Goal: Information Seeking & Learning: Learn about a topic

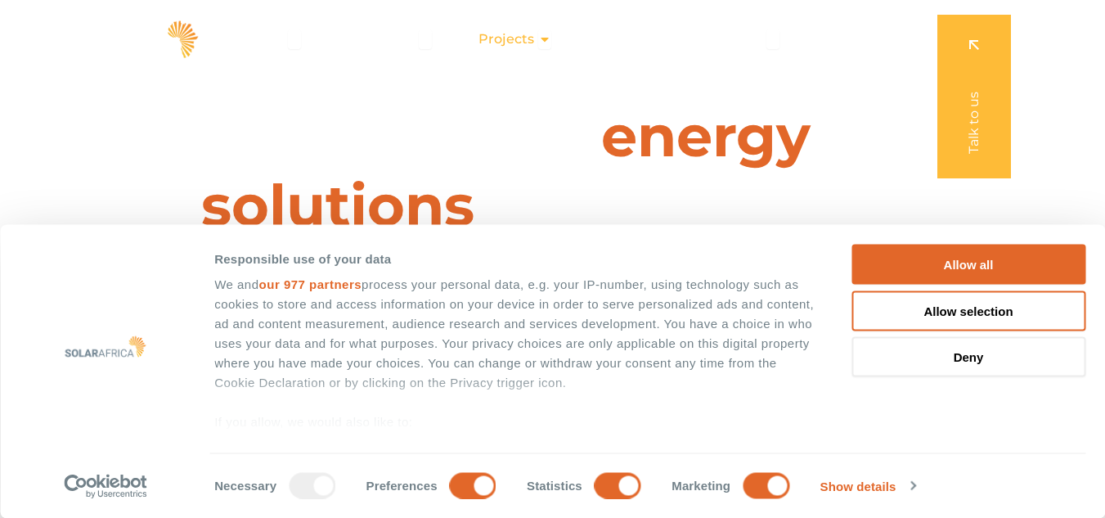
click at [544, 42] on icon "Menu" at bounding box center [544, 39] width 13 height 13
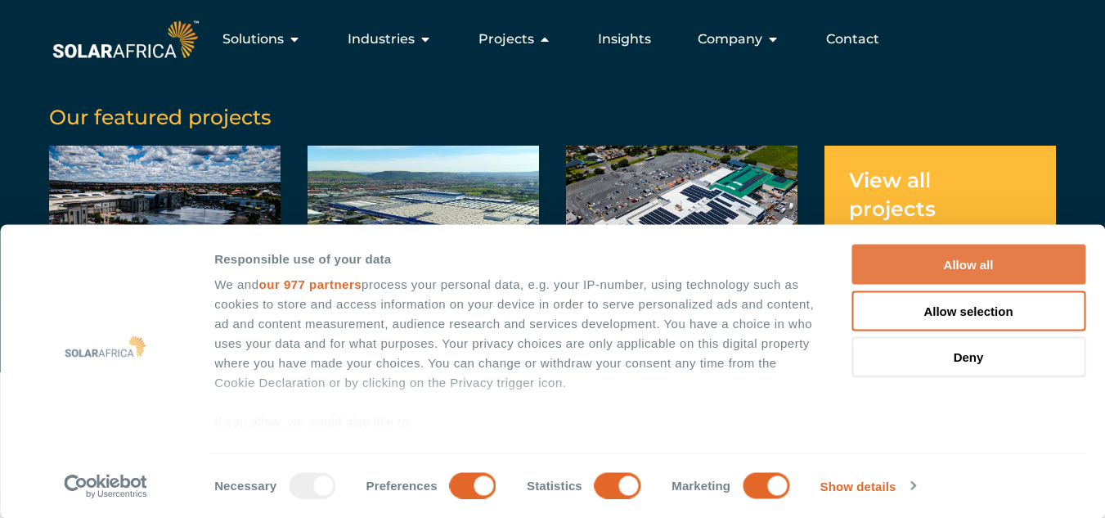
click at [955, 265] on button "Allow all" at bounding box center [968, 265] width 234 height 40
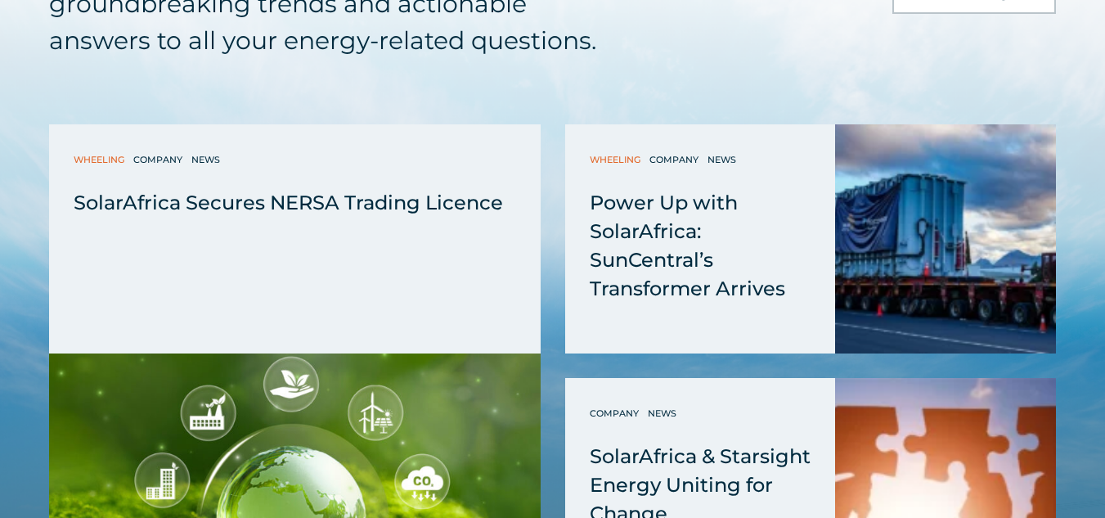
scroll to position [4085, 0]
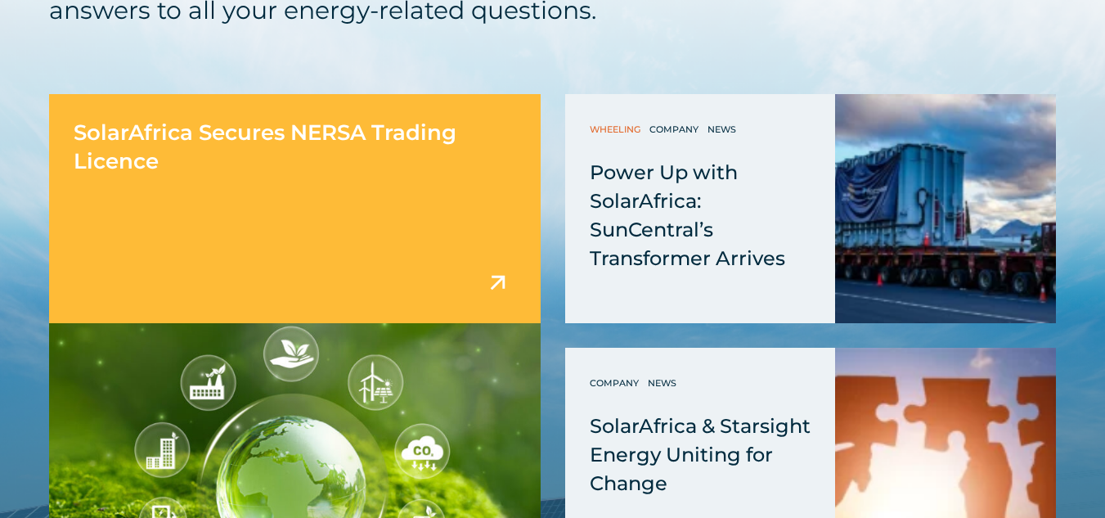
click at [370, 259] on div "SolarAfrica Secures NERSA Trading Licence" at bounding box center [295, 208] width 492 height 229
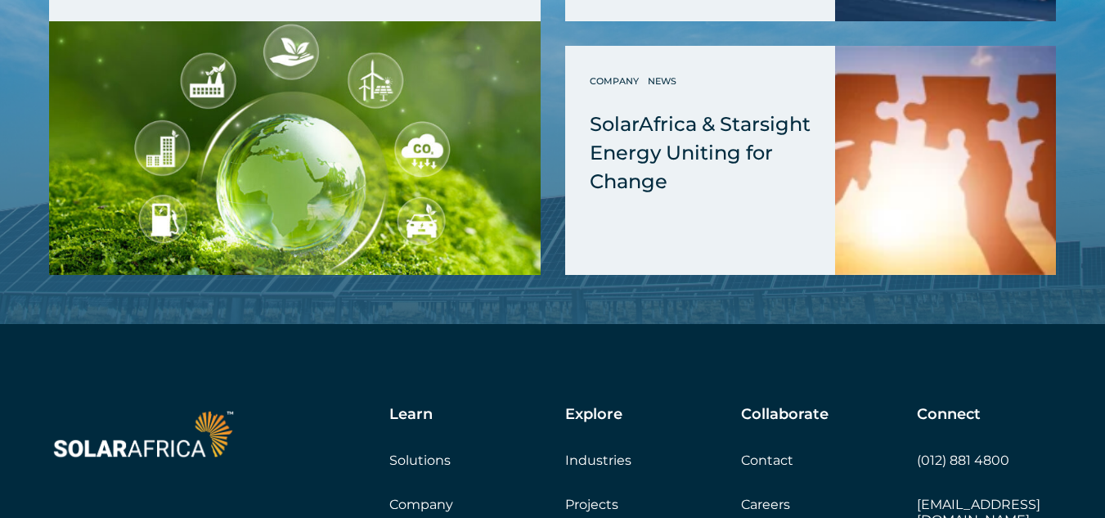
scroll to position [3014, 0]
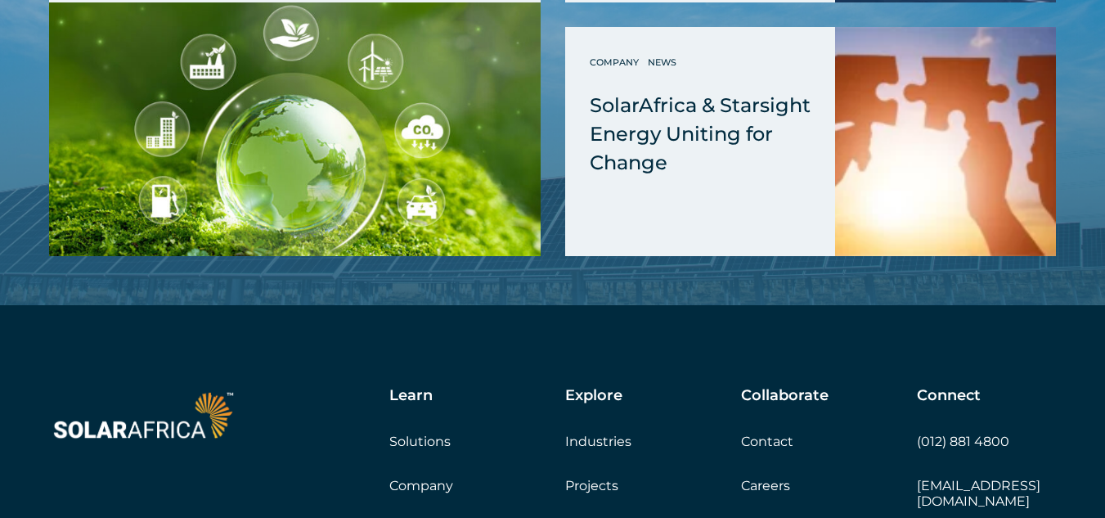
click at [429, 478] on link "Company" at bounding box center [421, 486] width 64 height 16
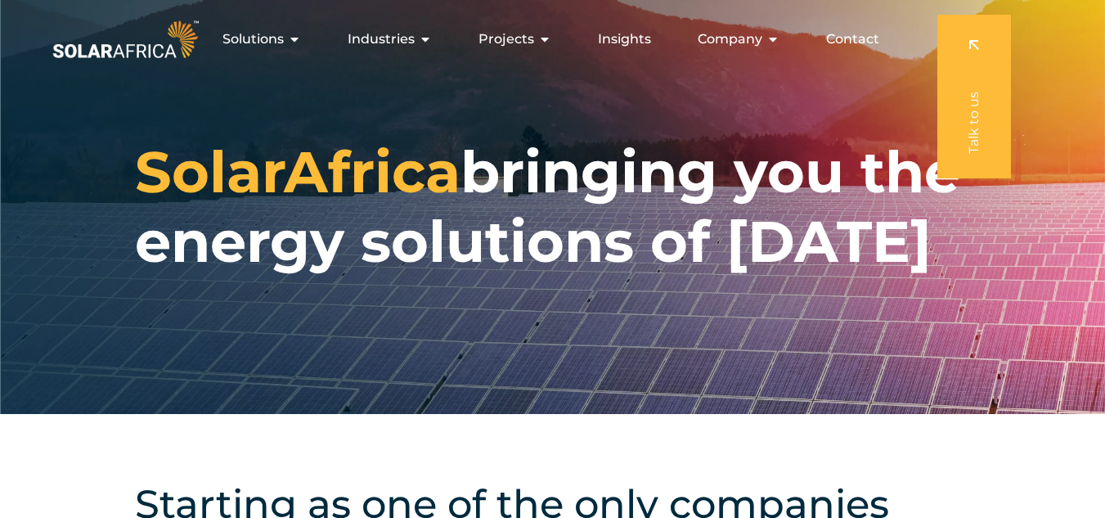
drag, startPoint x: 0, startPoint y: 0, endPoint x: 1116, endPoint y: 16, distance: 1116.4
click at [779, 42] on icon "Menu" at bounding box center [772, 39] width 13 height 13
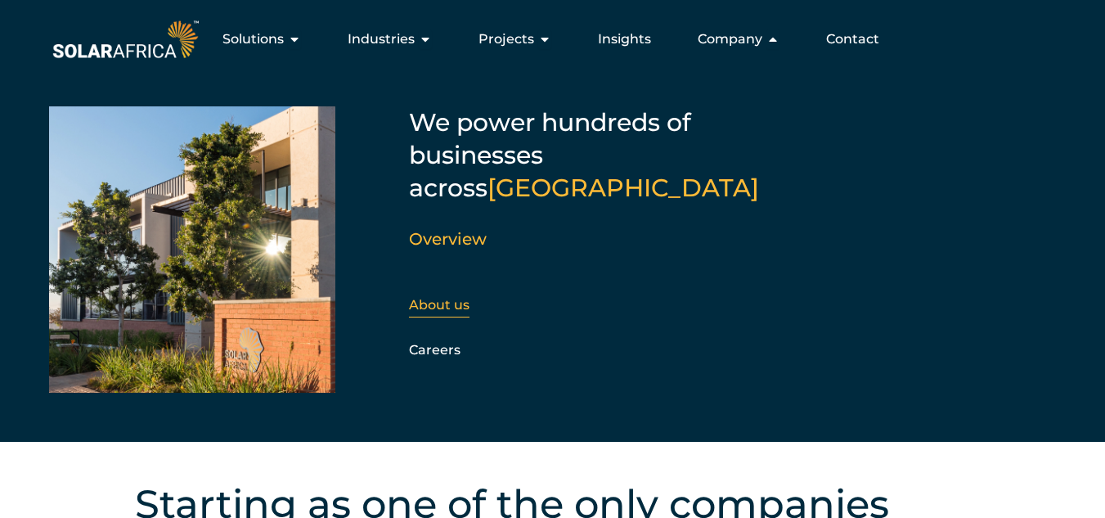
click at [460, 297] on link "About us" at bounding box center [439, 305] width 61 height 16
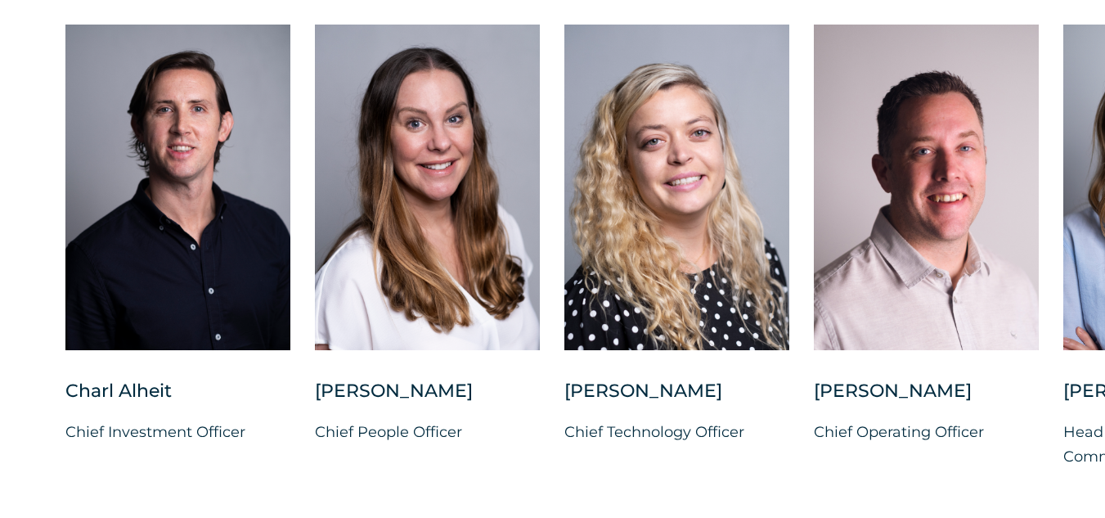
scroll to position [4194, 0]
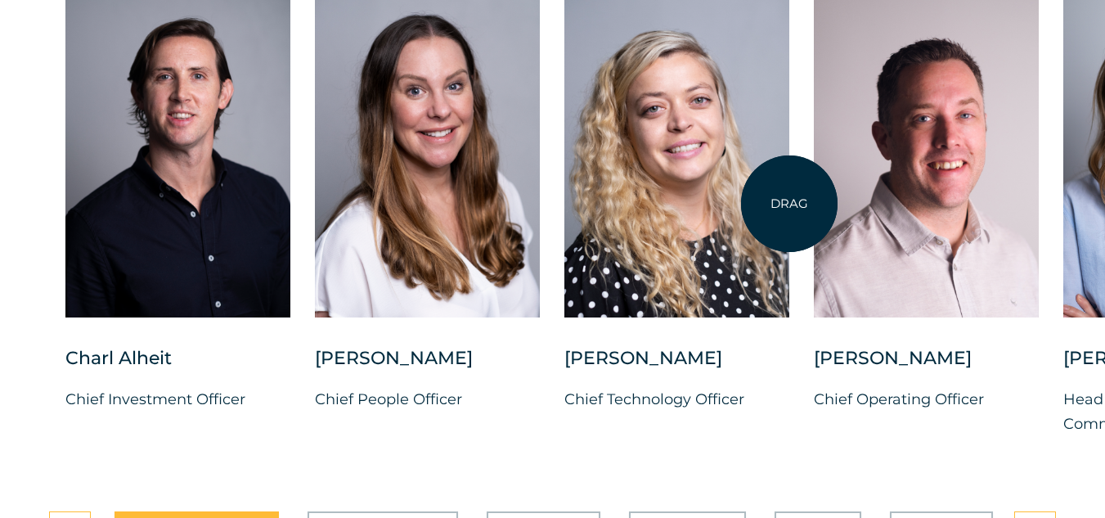
drag, startPoint x: 1053, startPoint y: 160, endPoint x: 789, endPoint y: 204, distance: 267.7
click at [789, 204] on div "Charl Alheit Chief Investment Officer Candice Seggie Chief People Officer Suné …" at bounding box center [1063, 227] width 2126 height 470
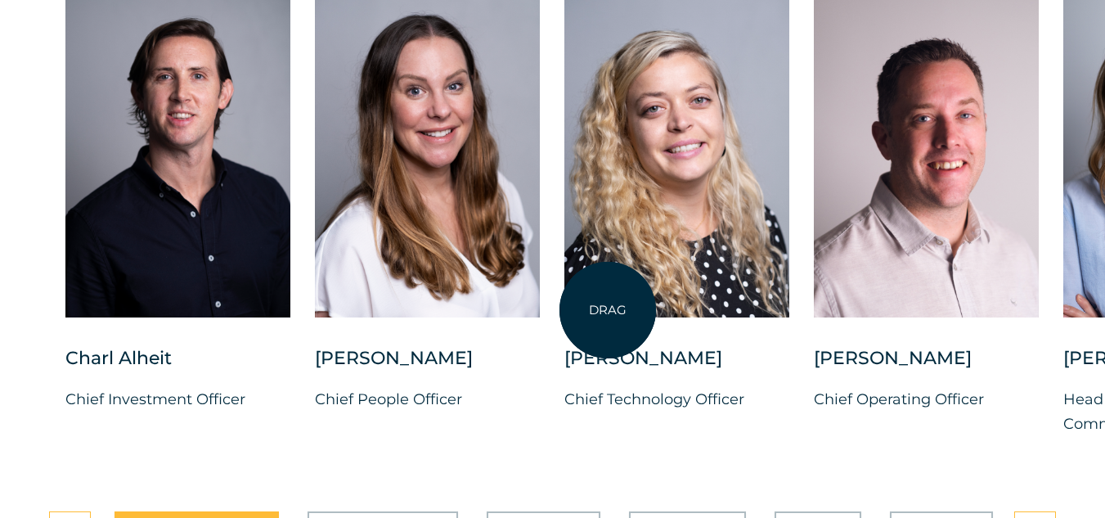
drag, startPoint x: 1011, startPoint y: 220, endPoint x: 614, endPoint y: 307, distance: 406.2
click at [614, 307] on div "Charl Alheit Chief Investment Officer Candice Seggie Chief People Officer Suné …" at bounding box center [1063, 227] width 2126 height 470
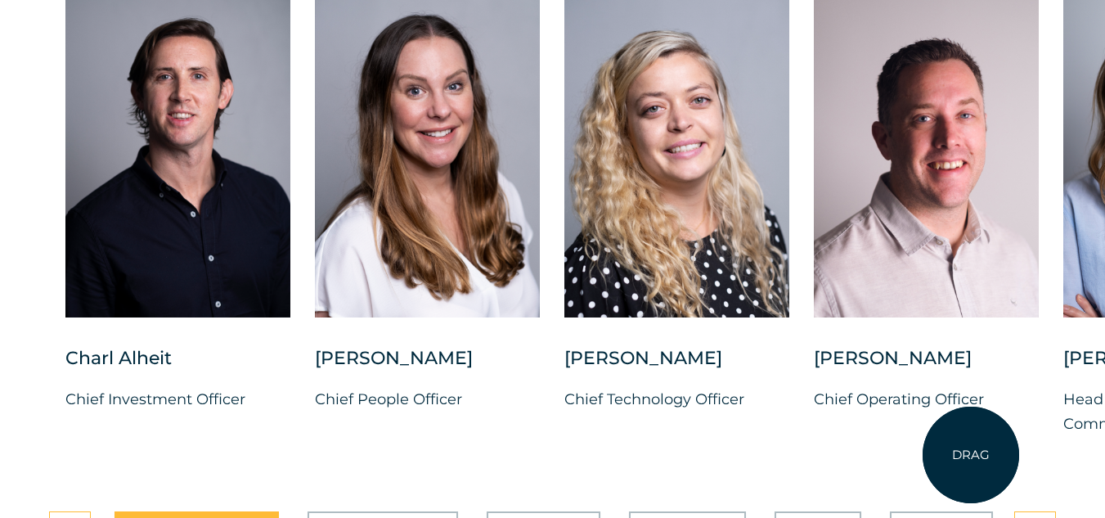
click at [971, 438] on div "Vincent Labuschagne Chief Operating Officer" at bounding box center [926, 392] width 225 height 92
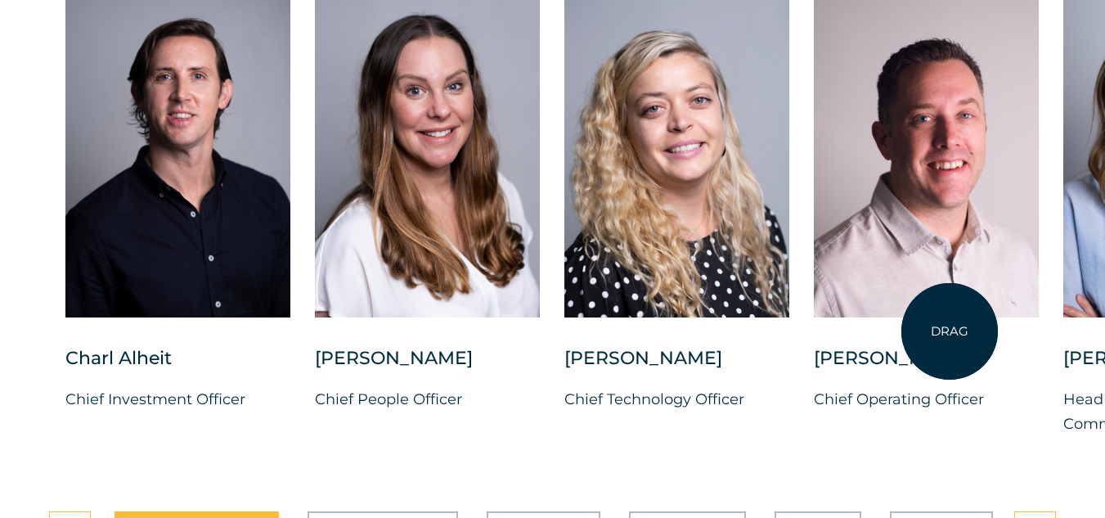
click at [949, 317] on div at bounding box center [926, 154] width 225 height 325
click at [948, 317] on div at bounding box center [926, 154] width 225 height 325
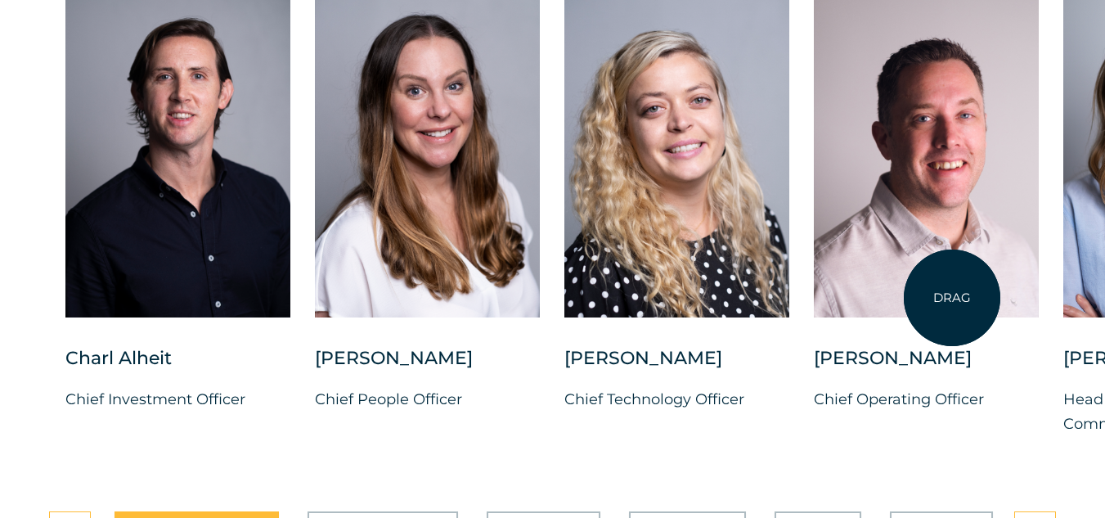
click at [952, 298] on div at bounding box center [926, 154] width 225 height 325
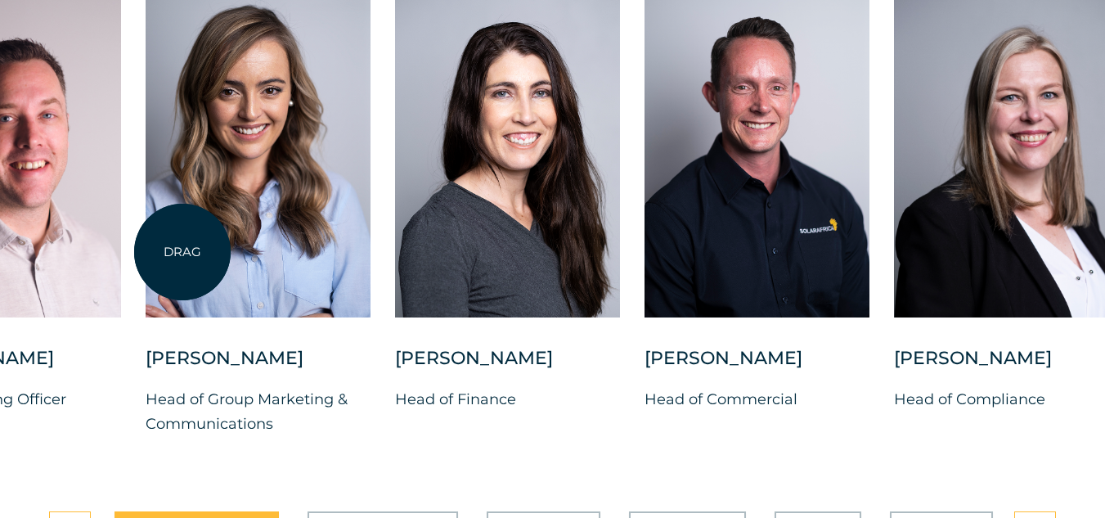
drag, startPoint x: 1100, startPoint y: 225, endPoint x: 182, endPoint y: 252, distance: 918.0
click at [182, 252] on div at bounding box center [258, 154] width 225 height 325
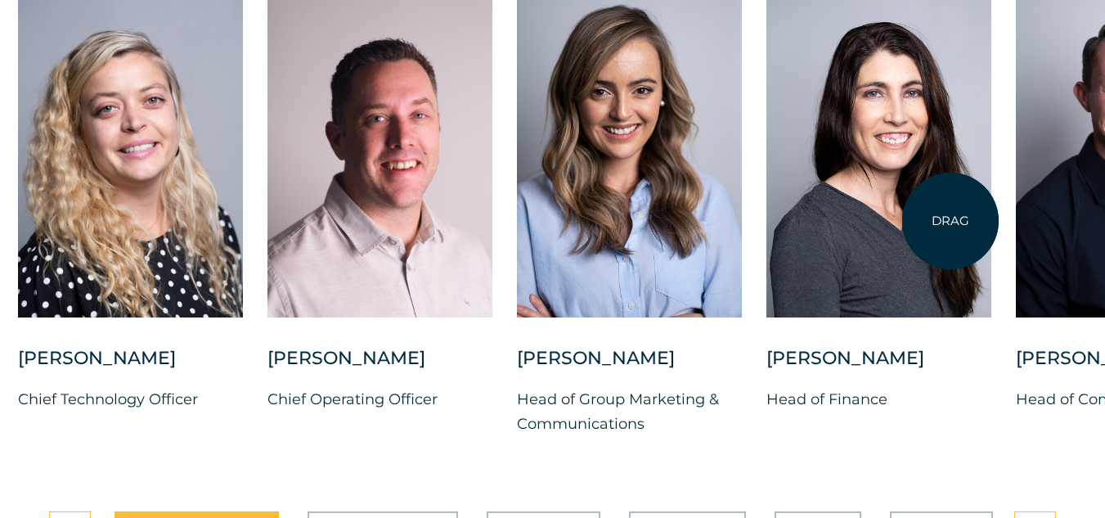
drag, startPoint x: 499, startPoint y: 218, endPoint x: 950, endPoint y: 221, distance: 451.4
click at [950, 221] on div at bounding box center [878, 154] width 225 height 325
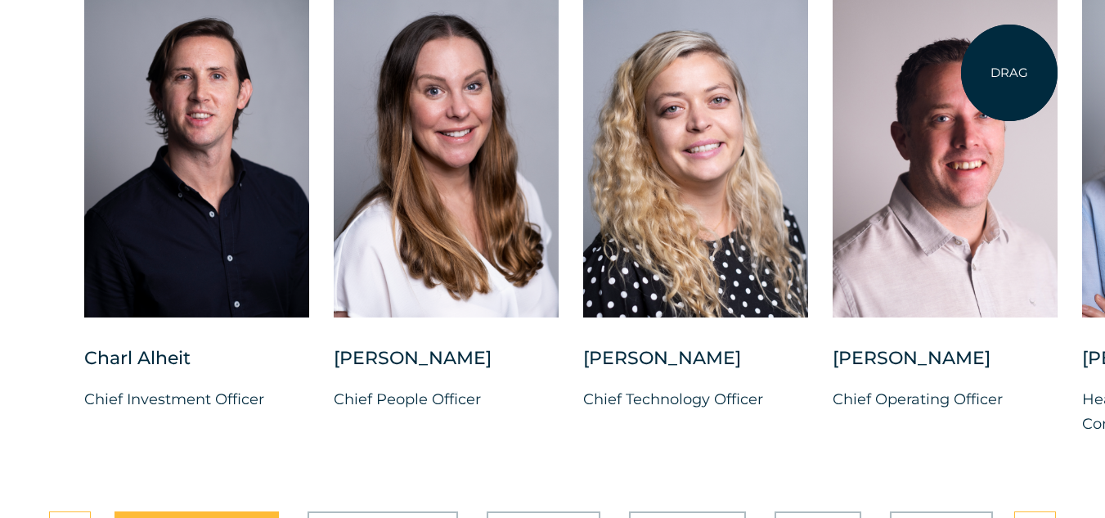
drag, startPoint x: 492, startPoint y: 210, endPoint x: 1009, endPoint y: 73, distance: 535.6
click at [1009, 73] on div at bounding box center [945, 154] width 225 height 325
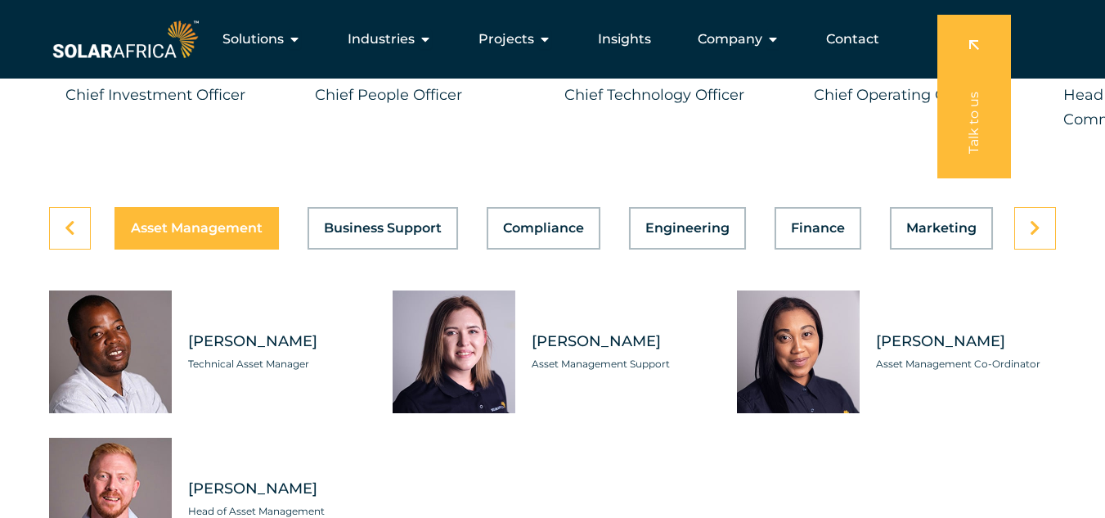
scroll to position [4477, 0]
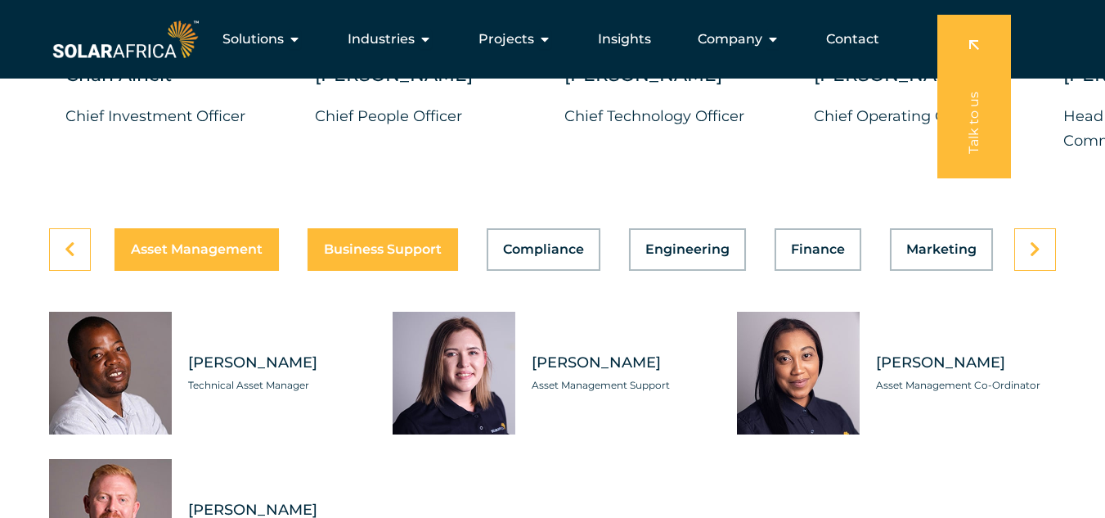
click at [316, 271] on button "Business Support" at bounding box center [382, 249] width 150 height 43
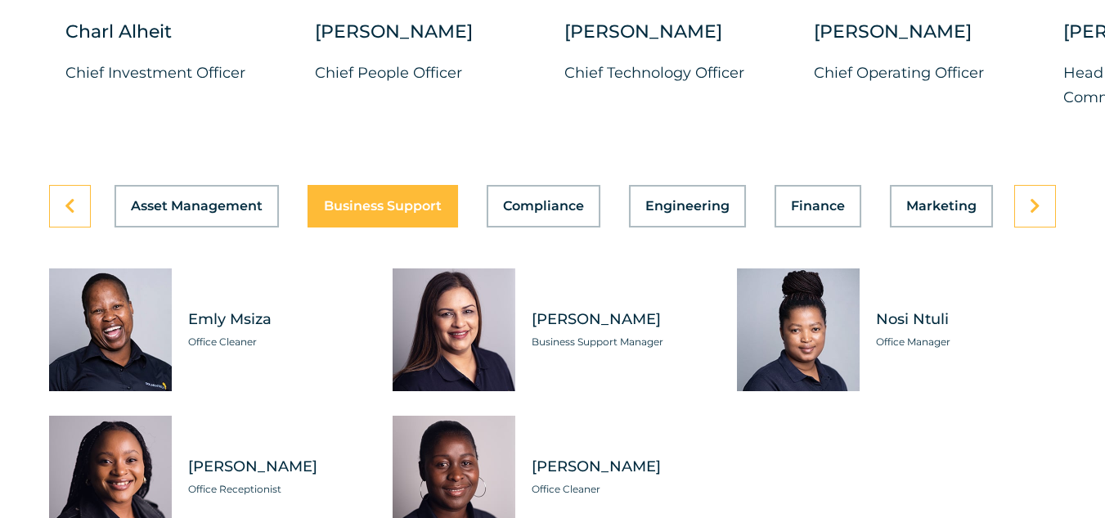
scroll to position [4531, 0]
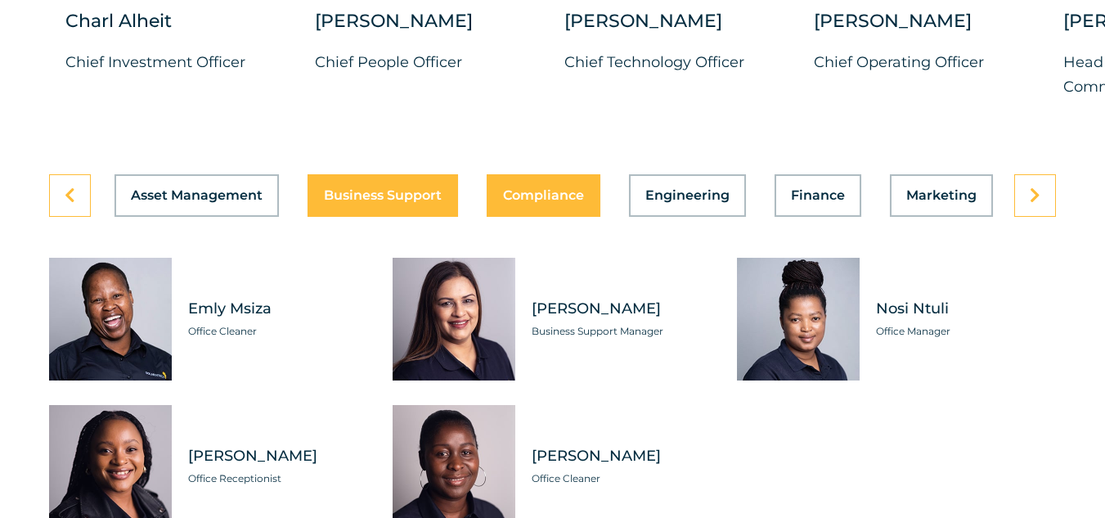
click at [528, 217] on button "Compliance" at bounding box center [544, 195] width 114 height 43
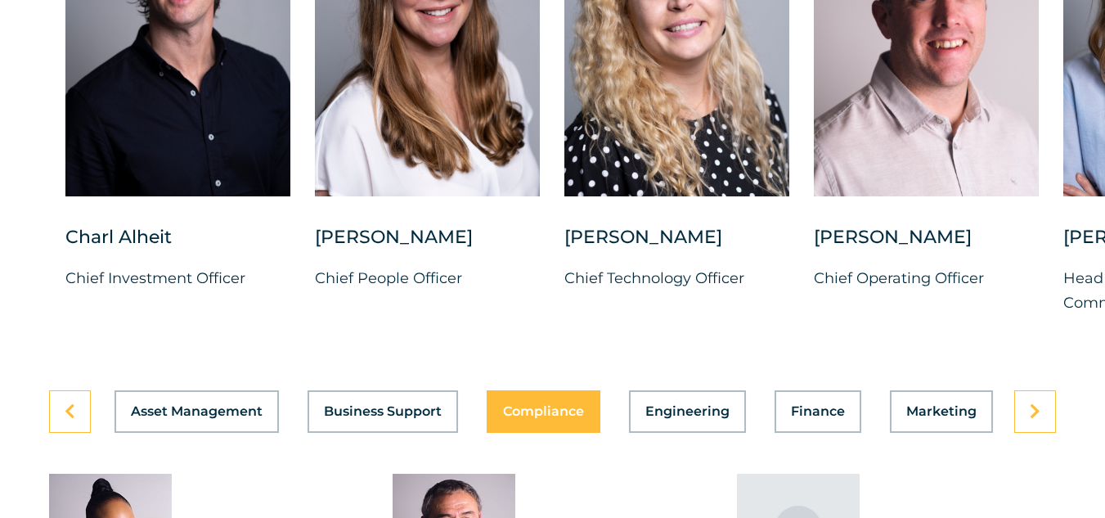
scroll to position [4451, 0]
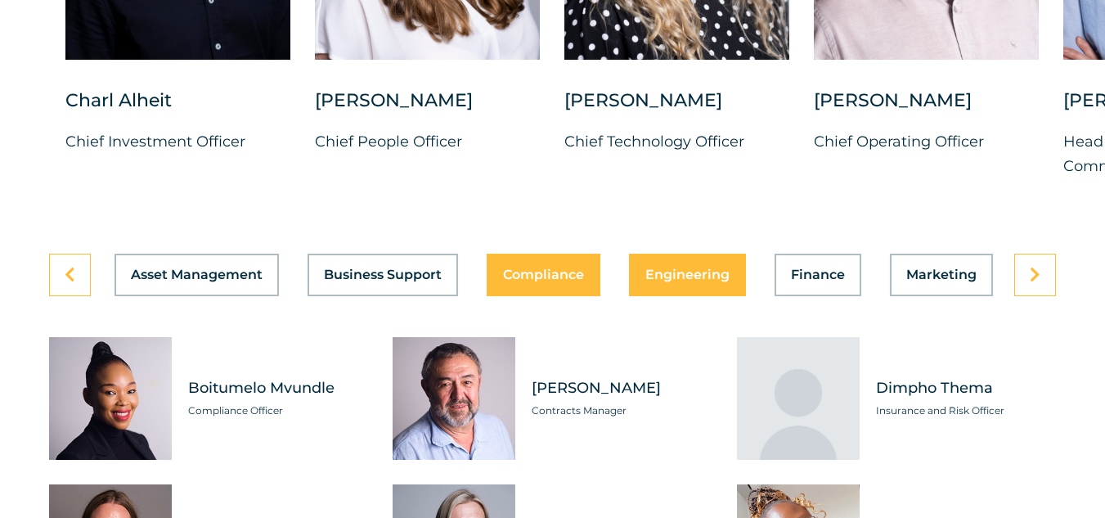
click at [662, 296] on button "Engineering" at bounding box center [687, 275] width 117 height 43
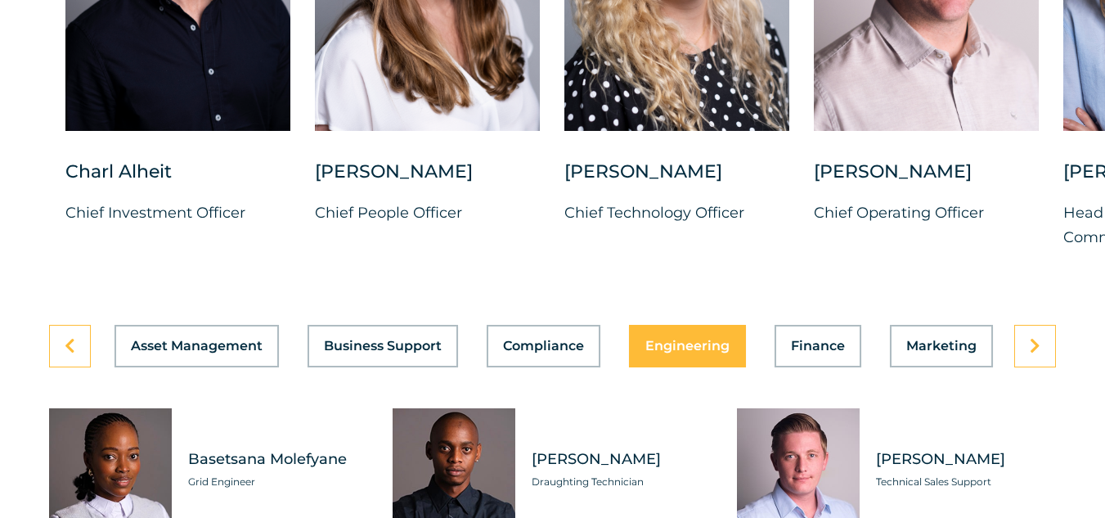
scroll to position [4428, 0]
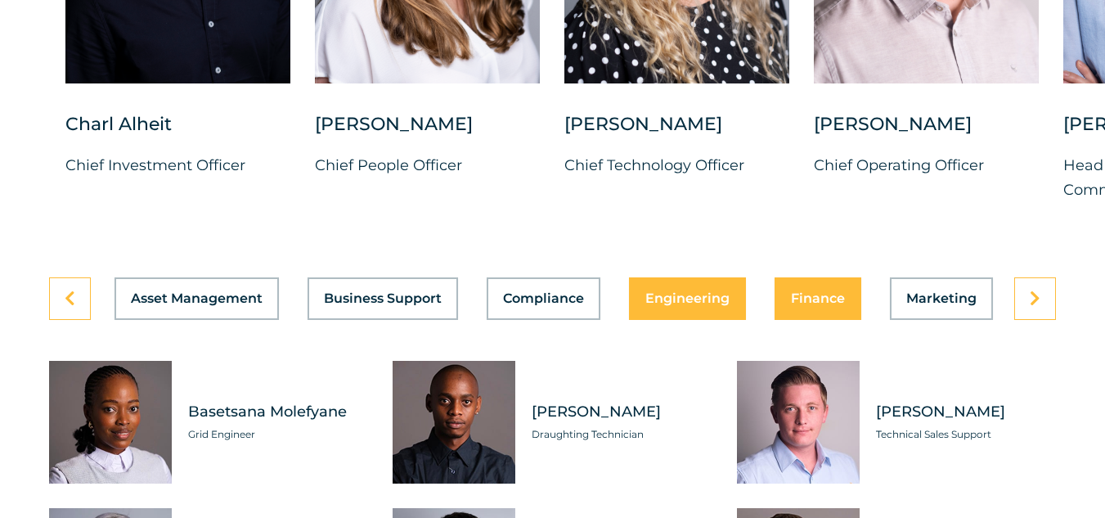
click at [827, 305] on span "Finance" at bounding box center [818, 298] width 54 height 13
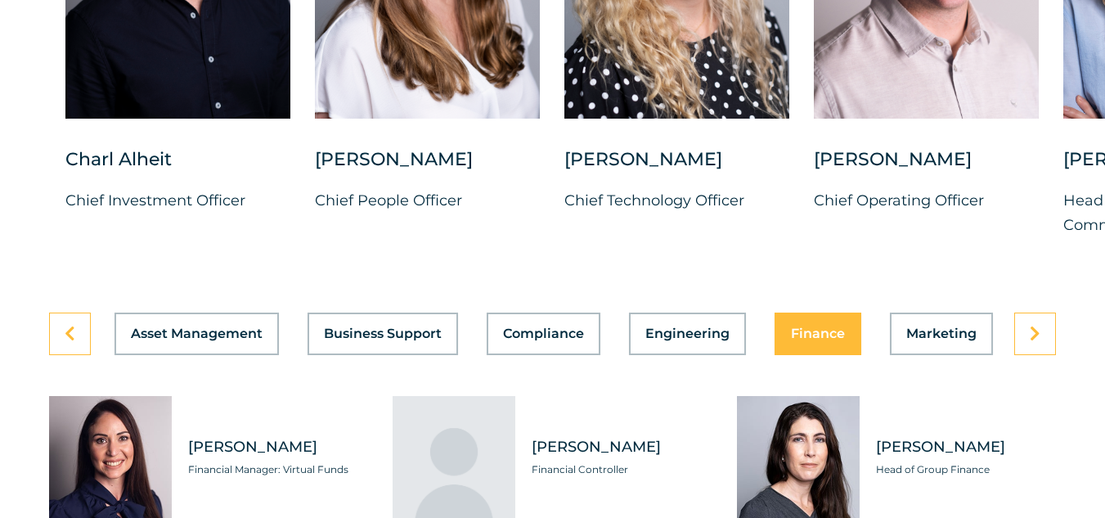
scroll to position [4497, 0]
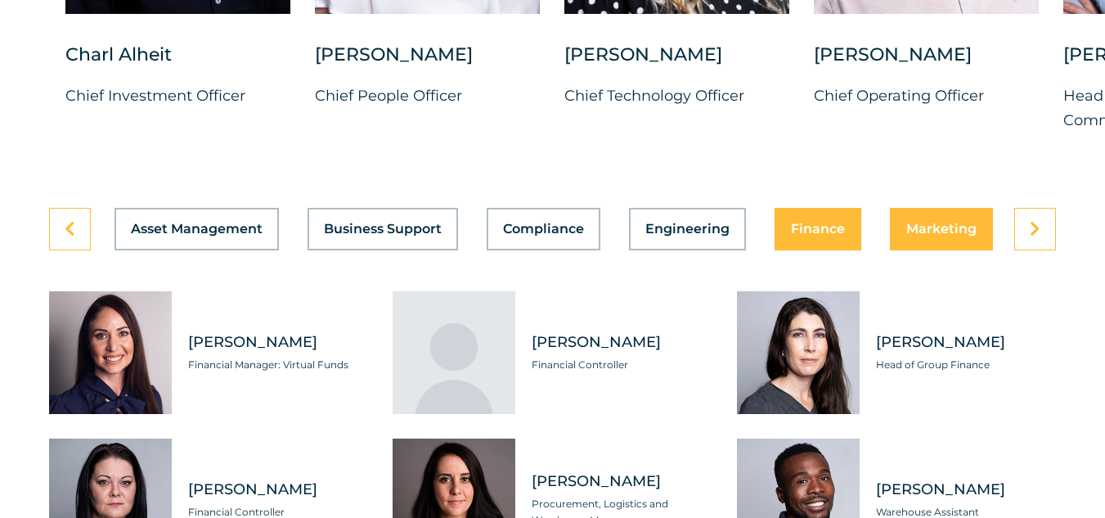
click at [934, 236] on span "Marketing" at bounding box center [941, 228] width 70 height 13
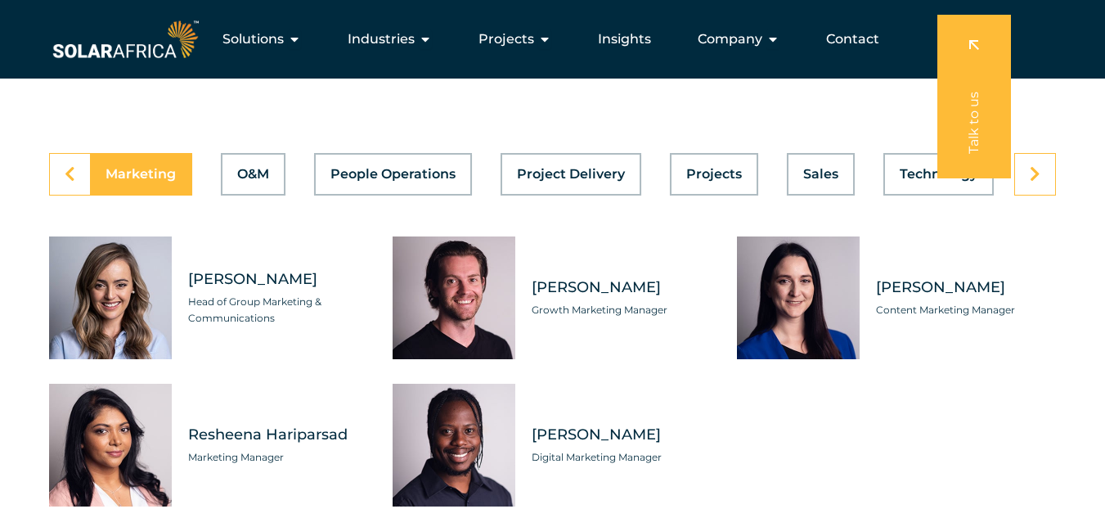
scroll to position [4530, 0]
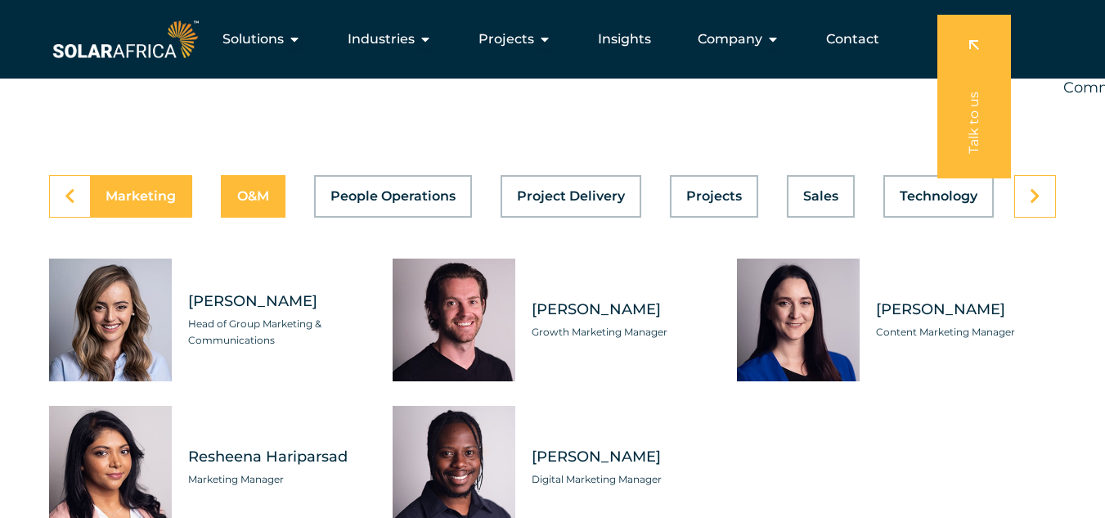
click at [249, 203] on span "O&M" at bounding box center [253, 196] width 32 height 13
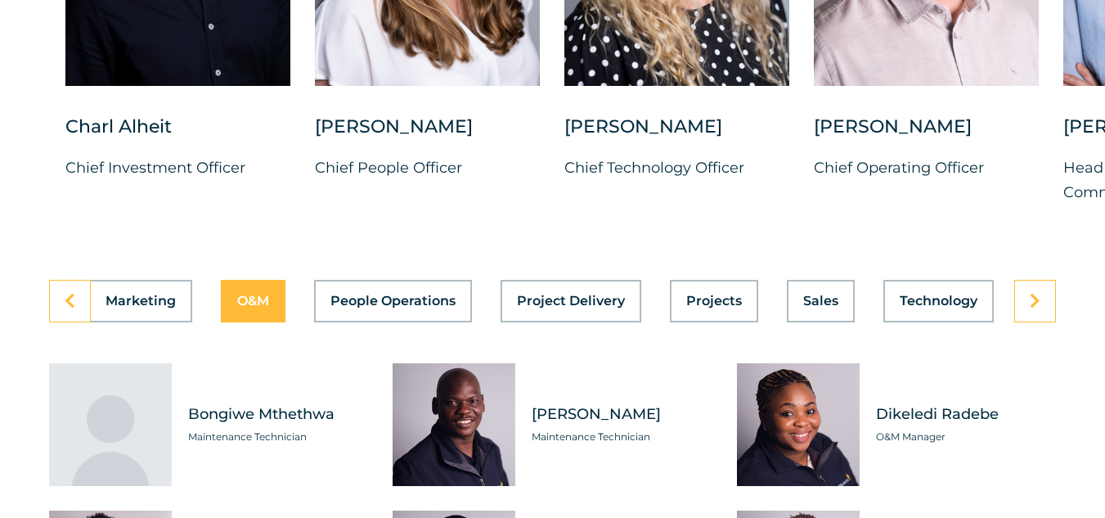
scroll to position [4460, 0]
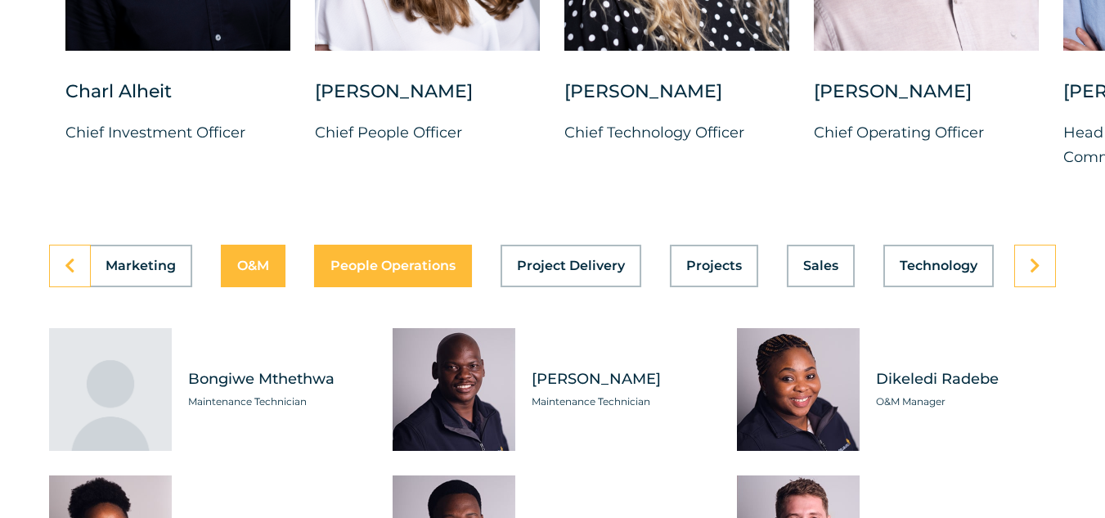
click at [435, 272] on span "People Operations" at bounding box center [392, 265] width 125 height 13
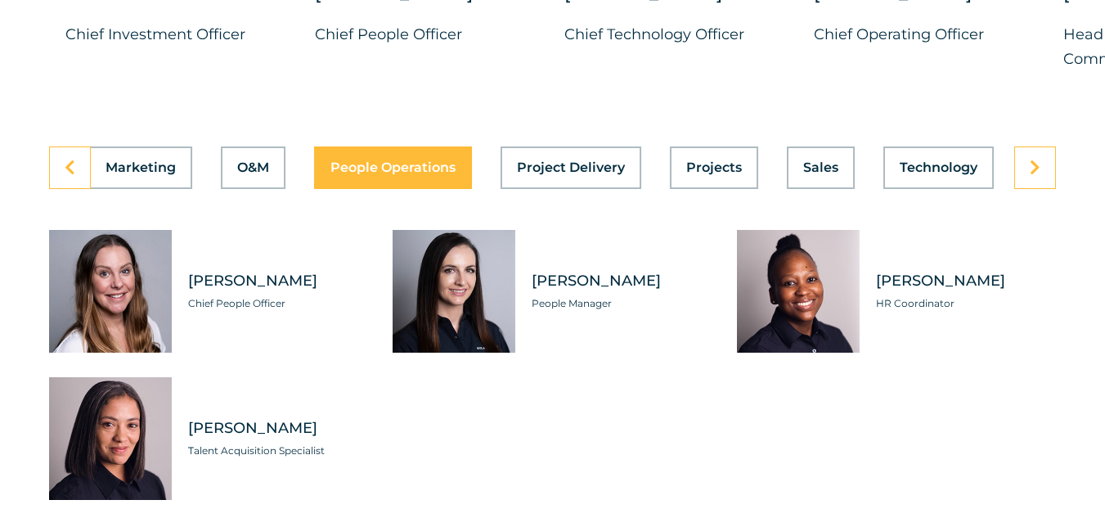
scroll to position [4624, 0]
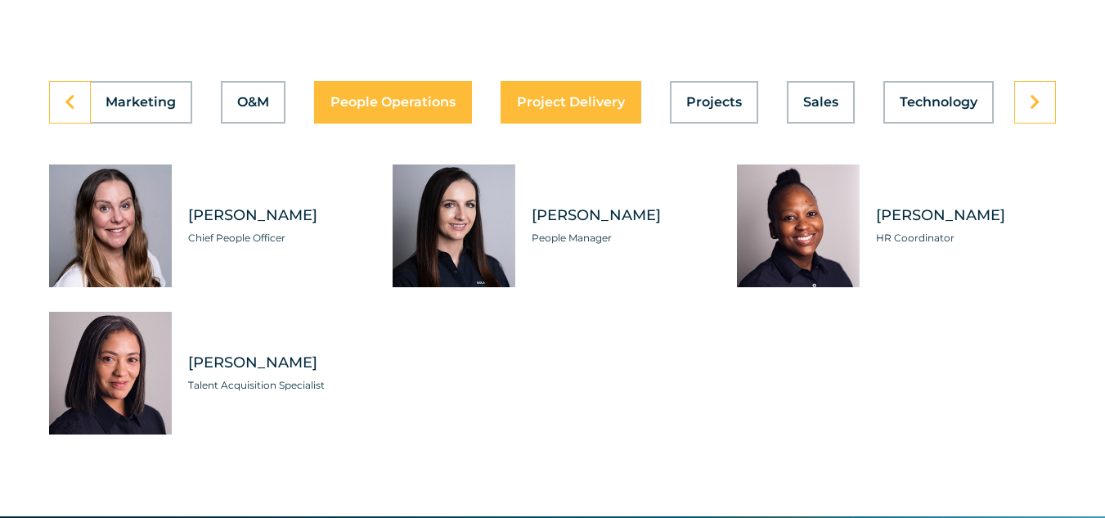
click at [565, 109] on span "Project Delivery" at bounding box center [571, 102] width 108 height 13
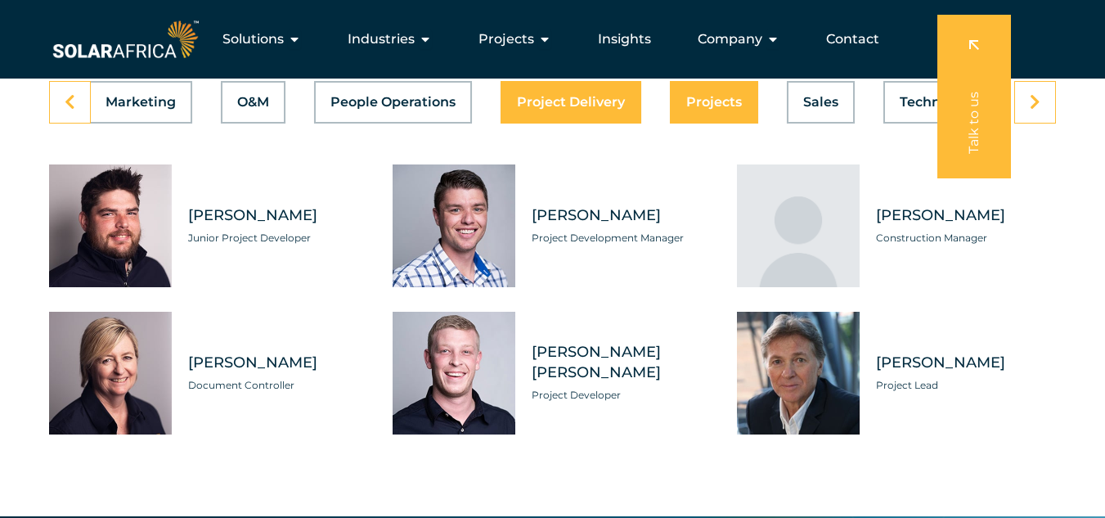
click at [700, 109] on span "Projects" at bounding box center [714, 102] width 56 height 13
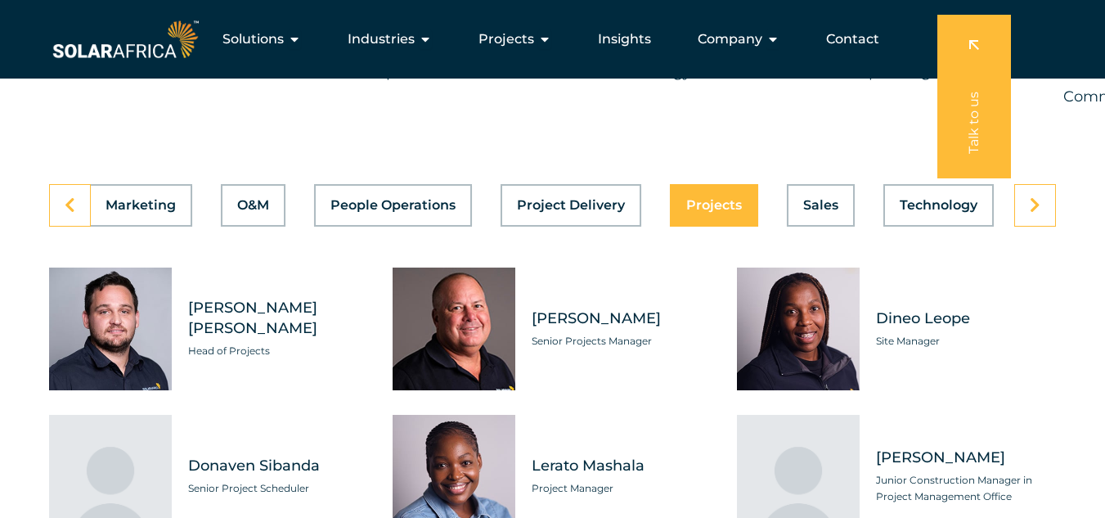
scroll to position [4509, 0]
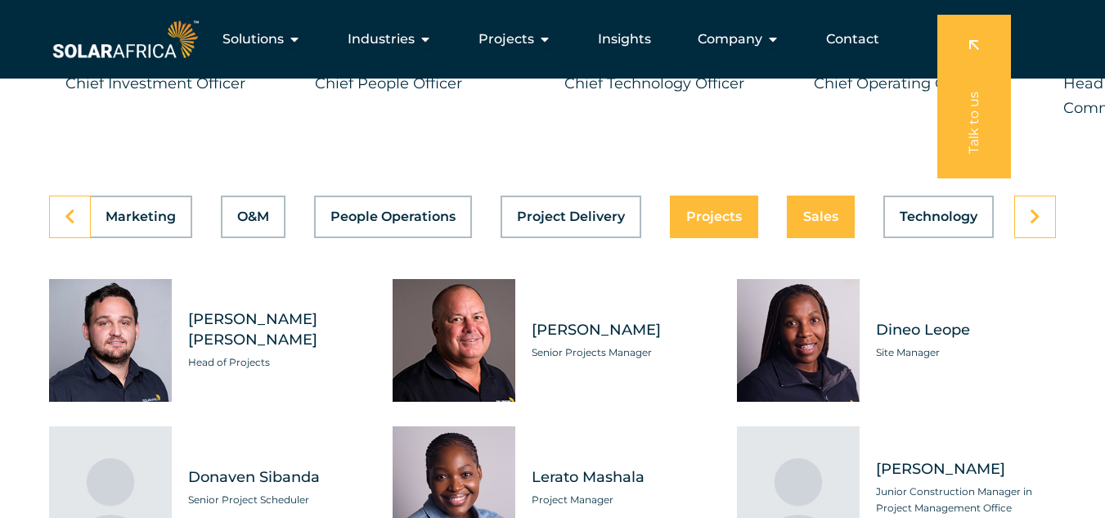
click at [813, 223] on span "Sales" at bounding box center [820, 216] width 35 height 13
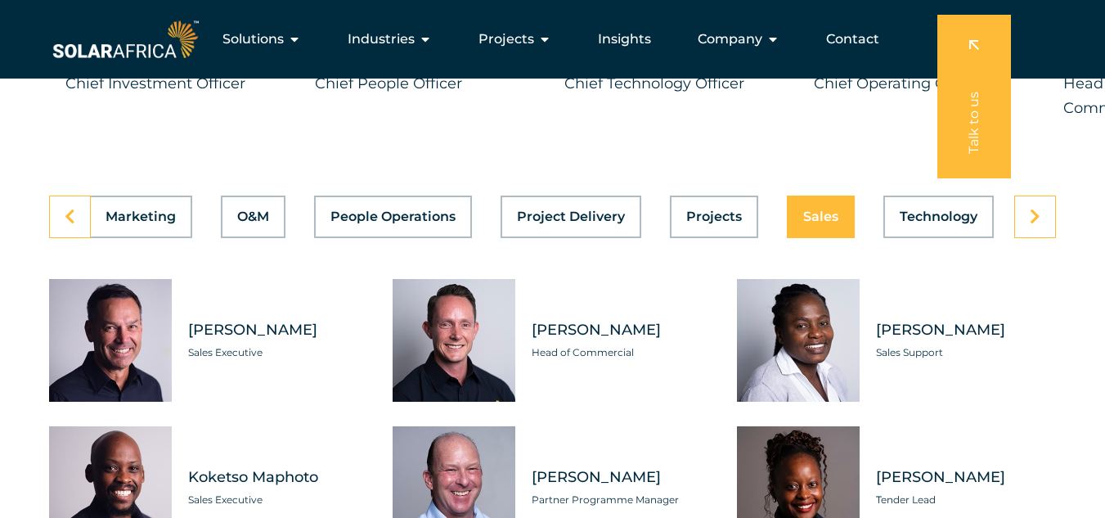
scroll to position [4451, 0]
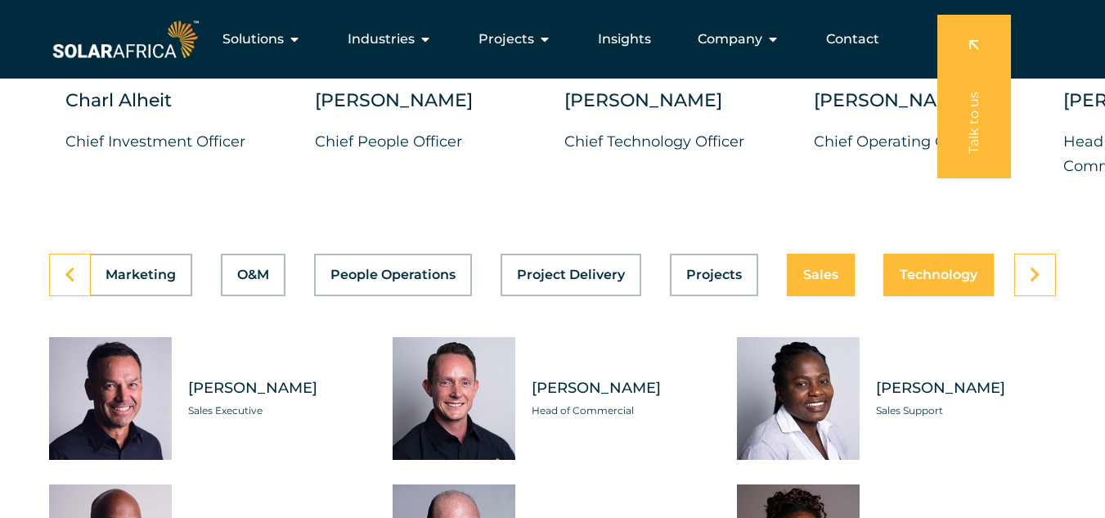
click at [927, 296] on button "Technology" at bounding box center [938, 275] width 110 height 43
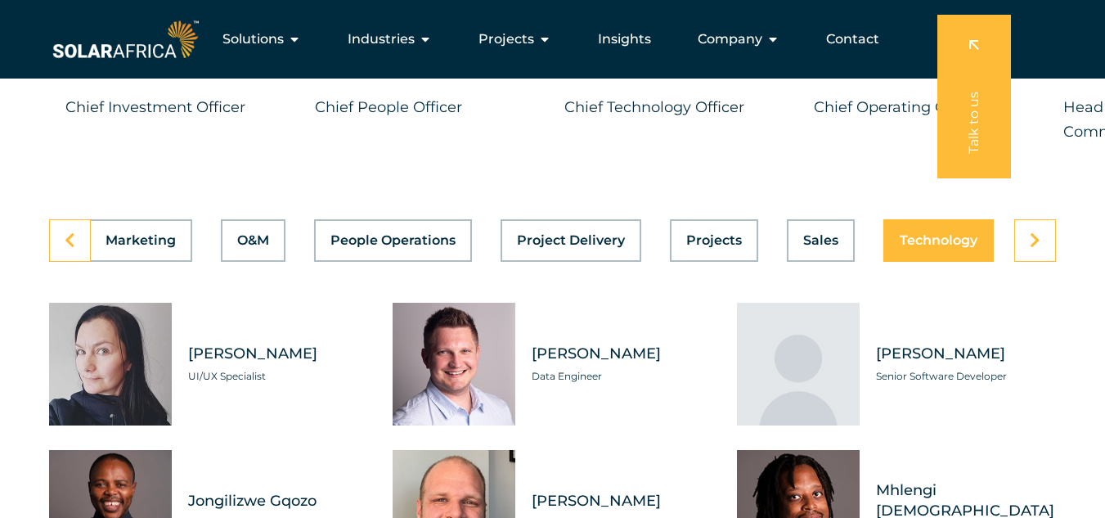
scroll to position [4532, 0]
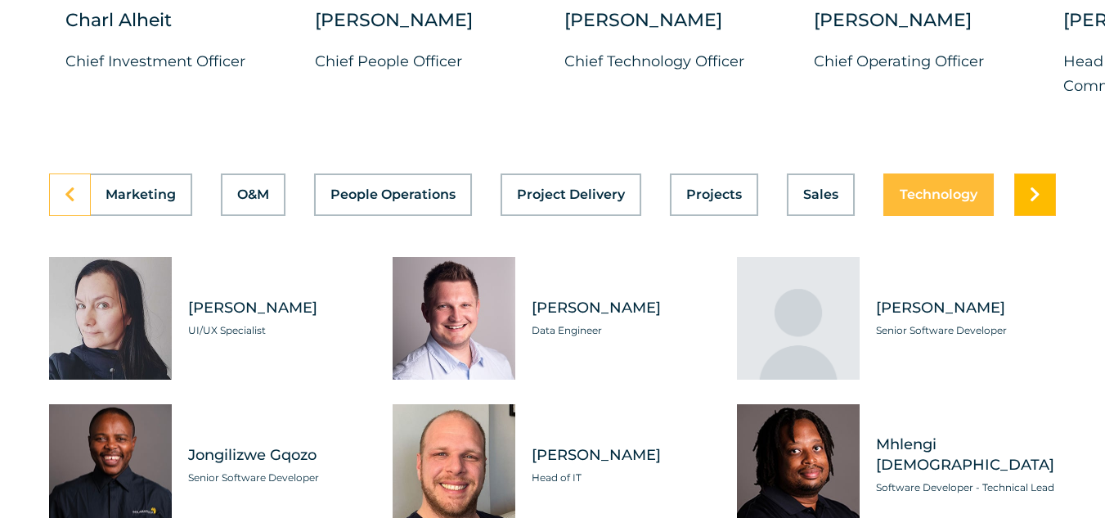
click at [1027, 216] on link at bounding box center [1035, 194] width 42 height 43
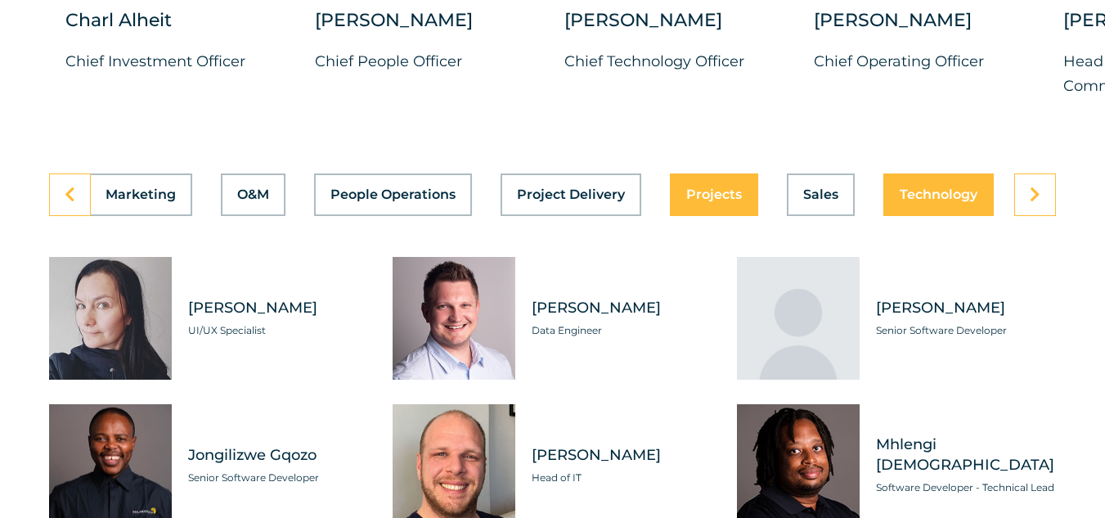
click at [734, 201] on span "Projects" at bounding box center [714, 194] width 56 height 13
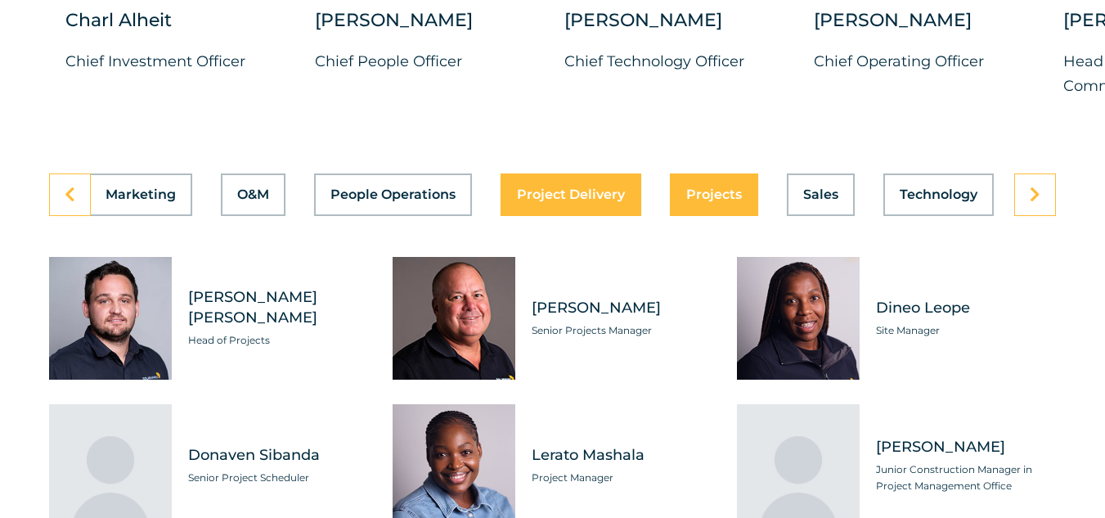
click at [604, 201] on span "Project Delivery" at bounding box center [571, 194] width 108 height 13
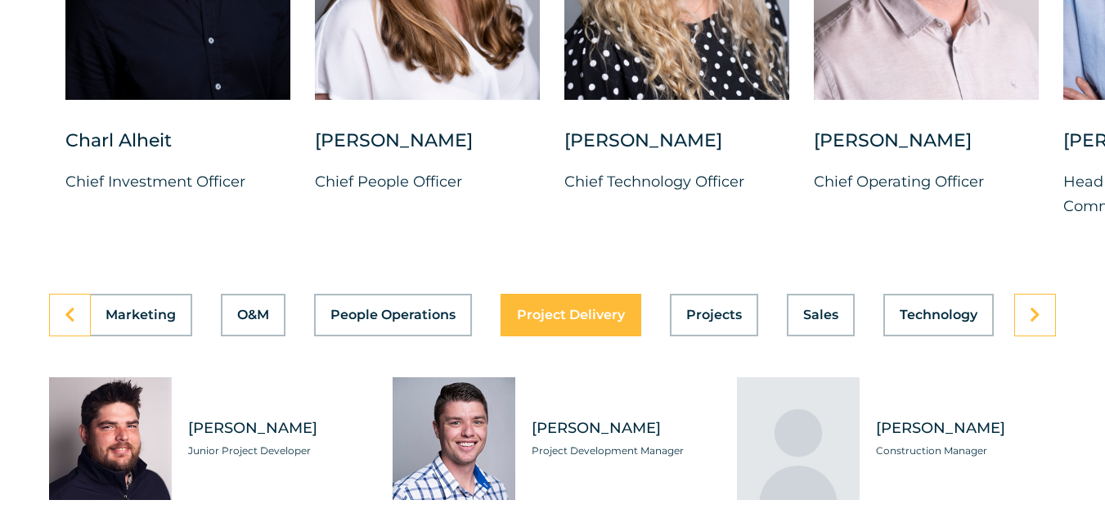
scroll to position [4444, 0]
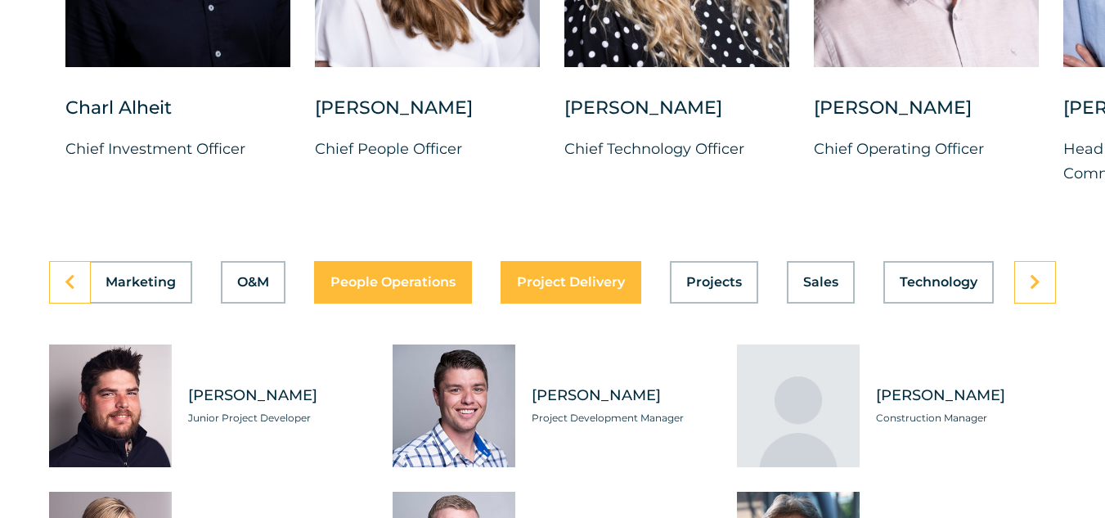
click at [446, 289] on span "People Operations" at bounding box center [392, 282] width 125 height 13
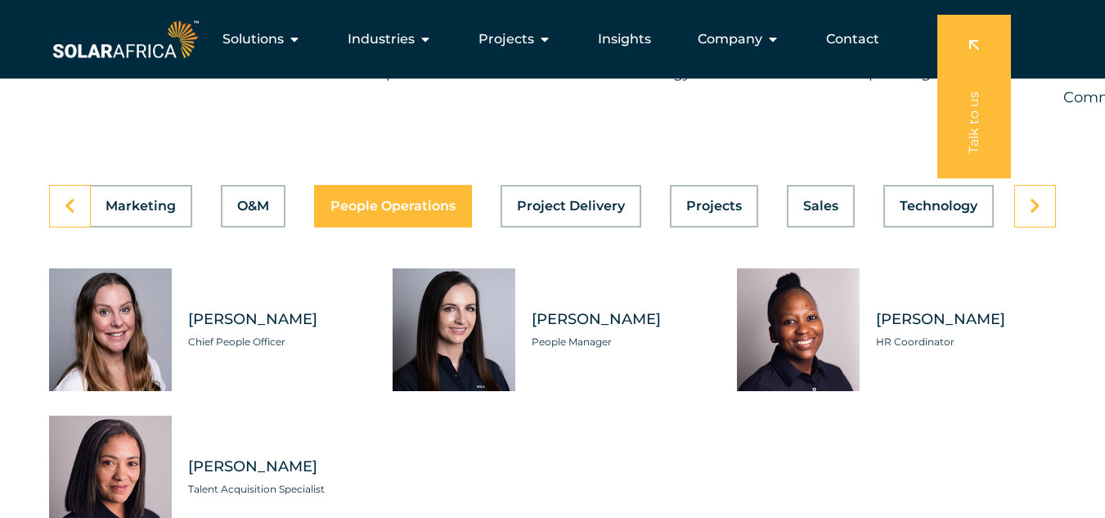
scroll to position [4499, 0]
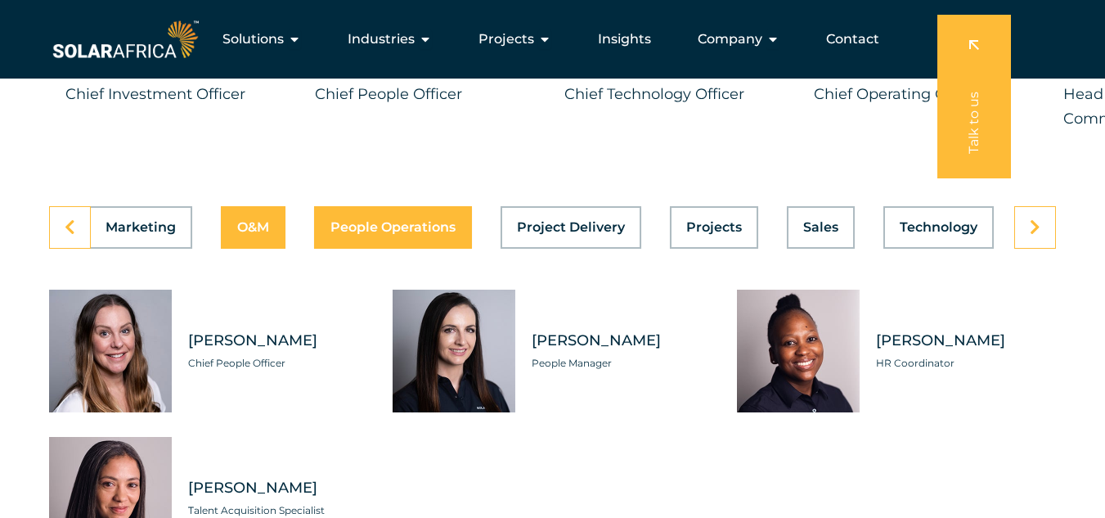
click at [256, 249] on button "O&M" at bounding box center [253, 227] width 65 height 43
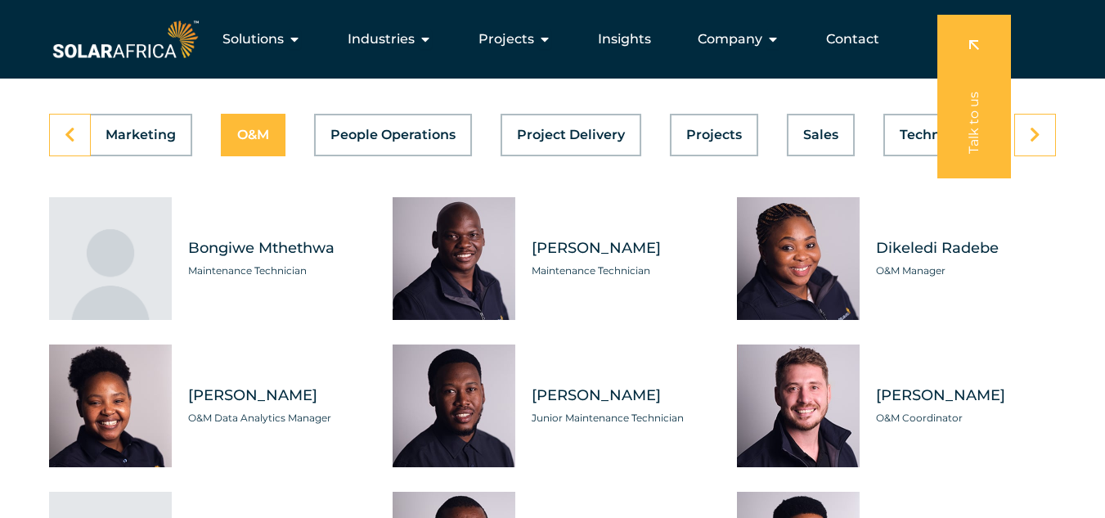
scroll to position [4626, 0]
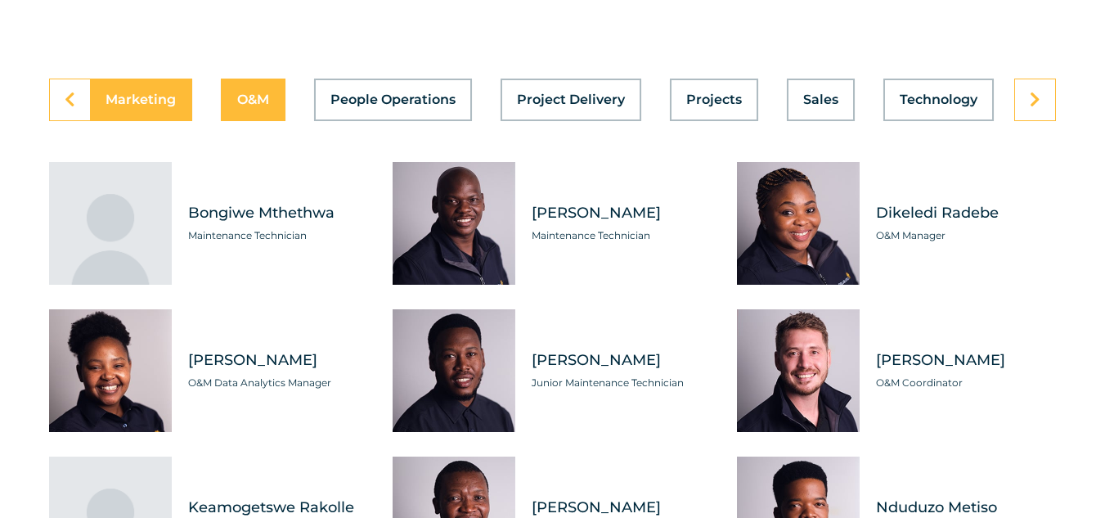
click at [137, 121] on button "Marketing" at bounding box center [140, 100] width 103 height 43
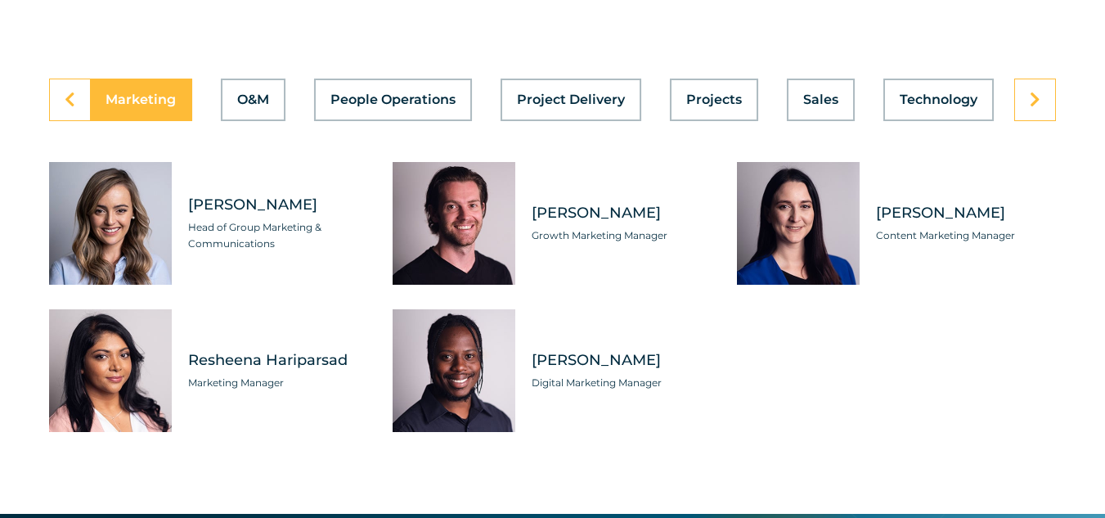
scroll to position [0, 801]
click at [56, 121] on link at bounding box center [70, 100] width 42 height 43
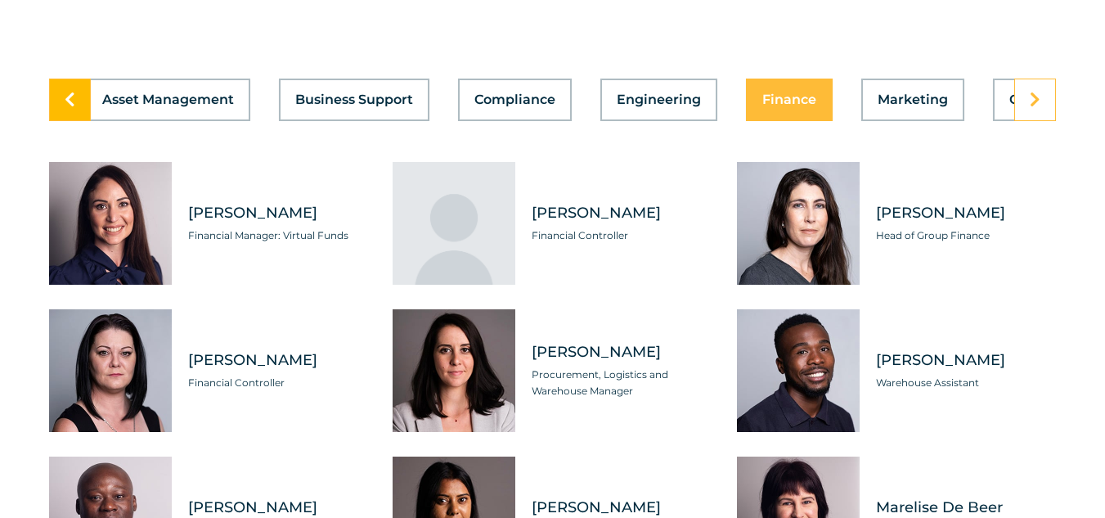
scroll to position [0, 0]
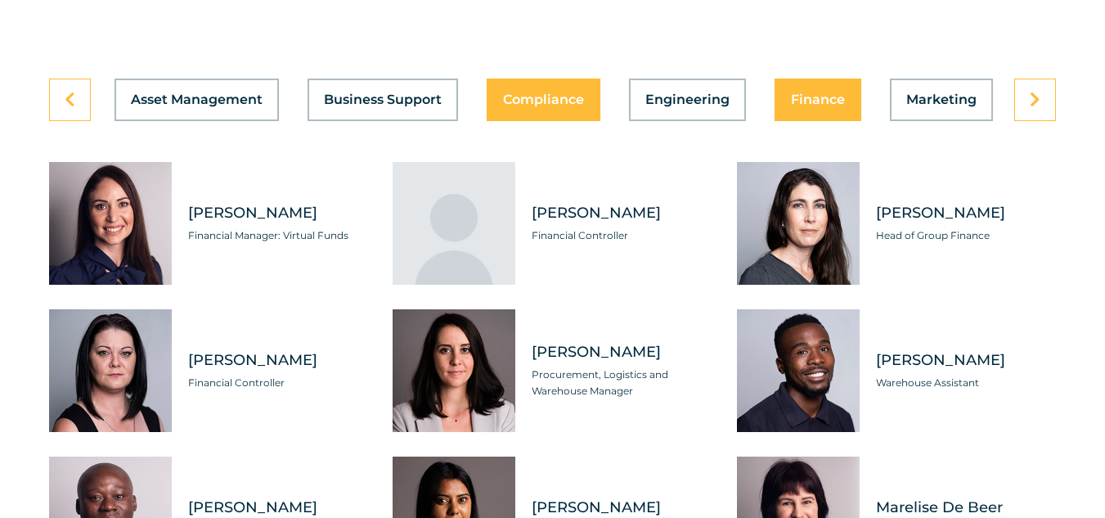
click at [567, 106] on span "Compliance" at bounding box center [543, 99] width 81 height 13
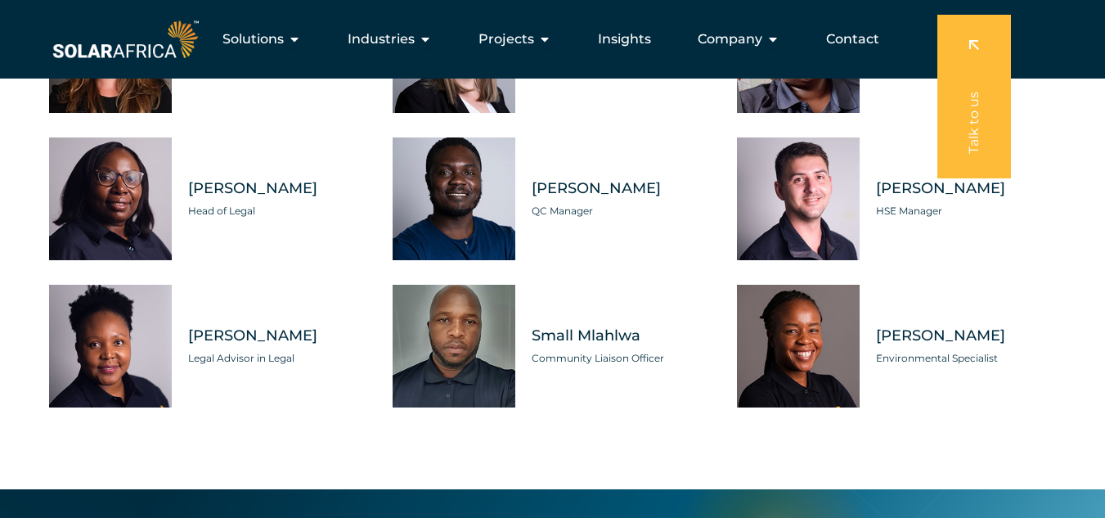
scroll to position [4922, 0]
